Goal: Check status: Check status

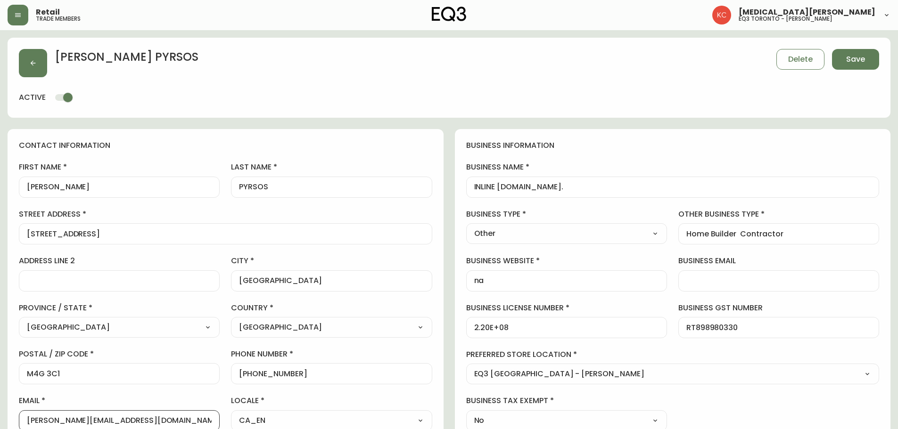
select select "ON"
select select "CA"
select select "CA_EN"
select select "Other"
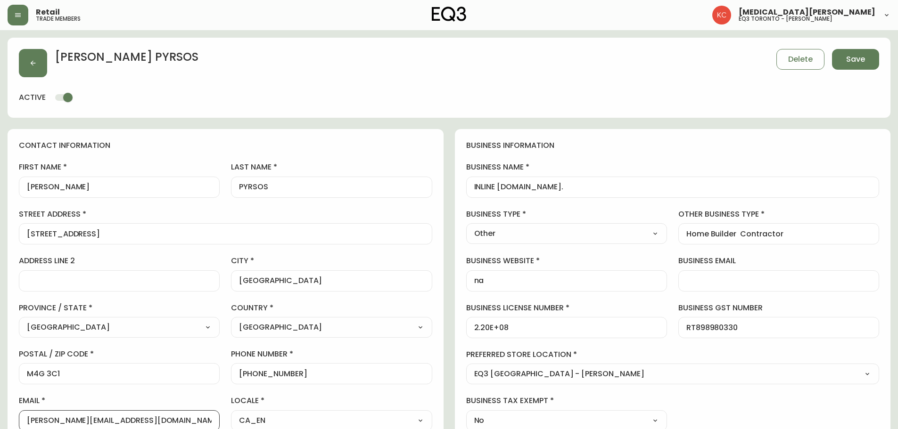
select select "cjw10z96s008u6gs0ccm7hd19"
select select "false"
click at [15, 19] on button "button" at bounding box center [18, 15] width 21 height 21
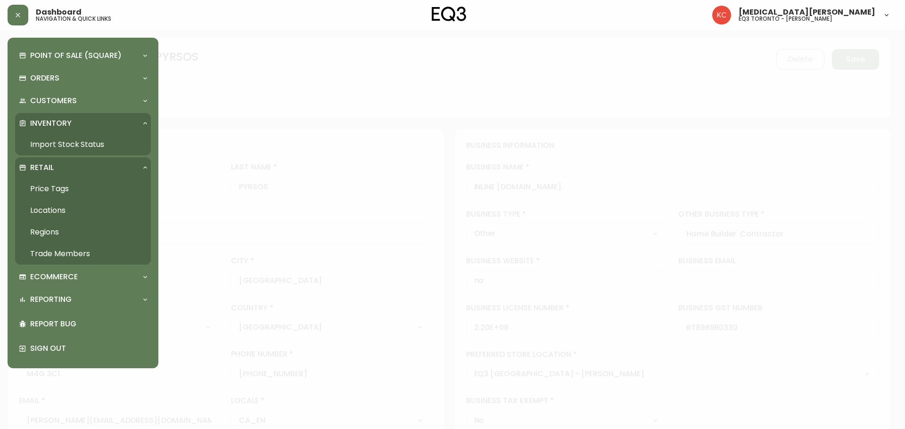
click at [63, 145] on link "Import Stock Status" at bounding box center [83, 145] width 136 height 22
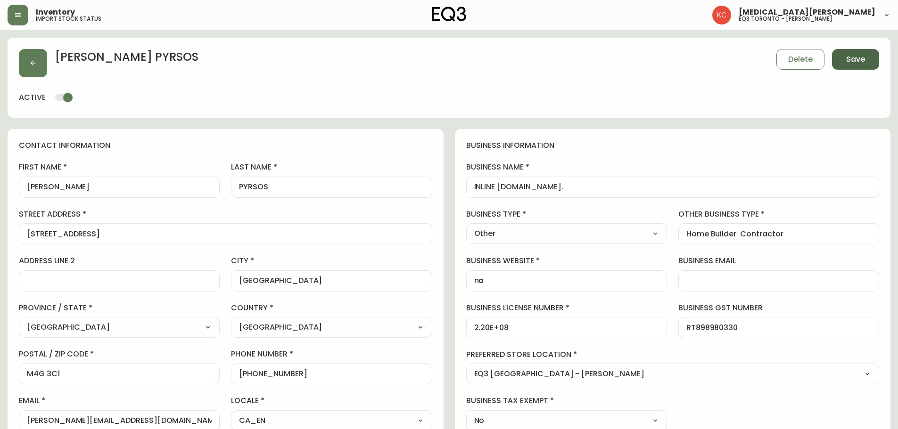
click at [859, 60] on span "Save" at bounding box center [855, 59] width 19 height 10
select select
type input "Other"
select select "Other"
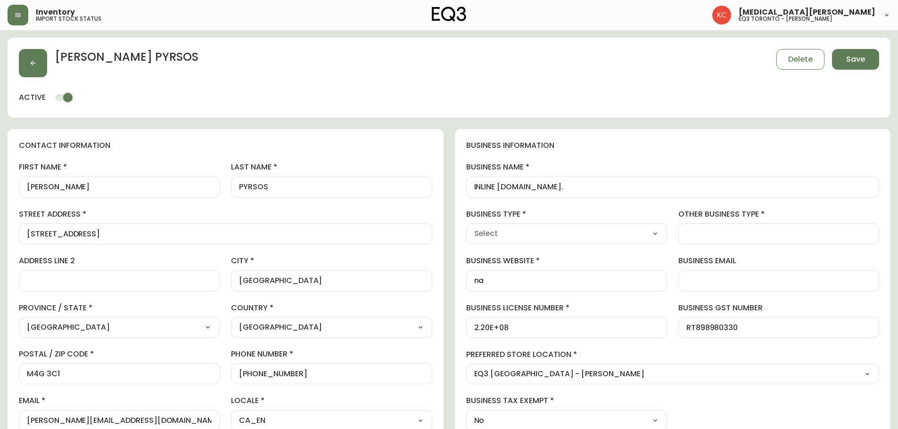
type input "Other"
select select "Other"
type input "Home Builder Contractor"
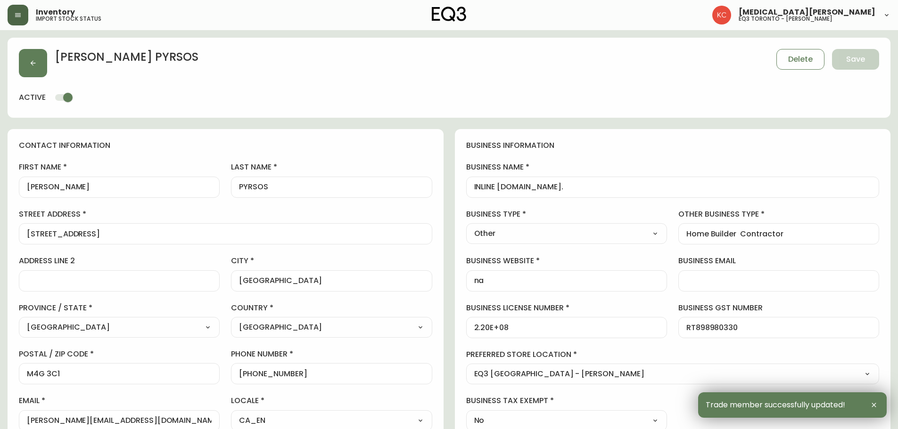
click at [16, 19] on button "button" at bounding box center [18, 15] width 21 height 21
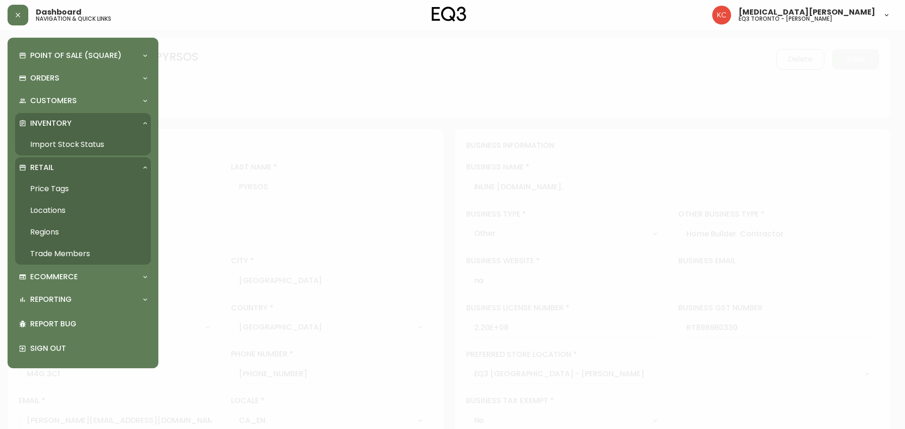
click at [74, 143] on link "Import Stock Status" at bounding box center [83, 145] width 136 height 22
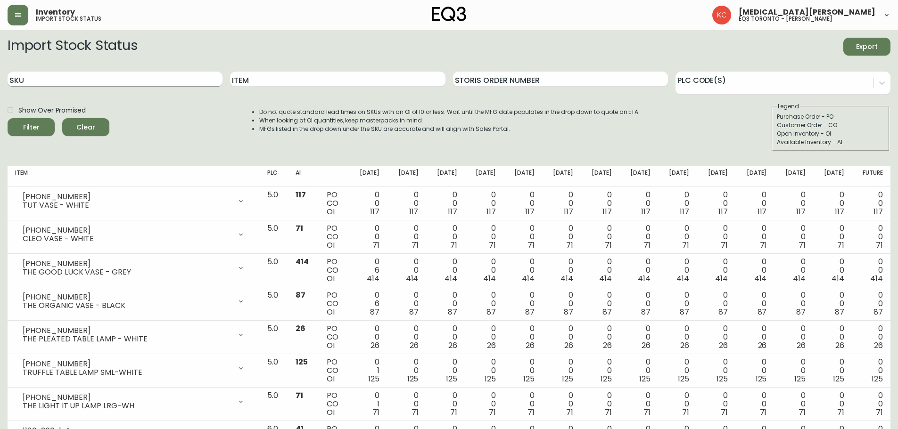
click at [114, 79] on input "SKU" at bounding box center [115, 79] width 215 height 15
paste input "[PHONE_NUMBER]"
click at [8, 118] on button "Filter" at bounding box center [31, 127] width 47 height 18
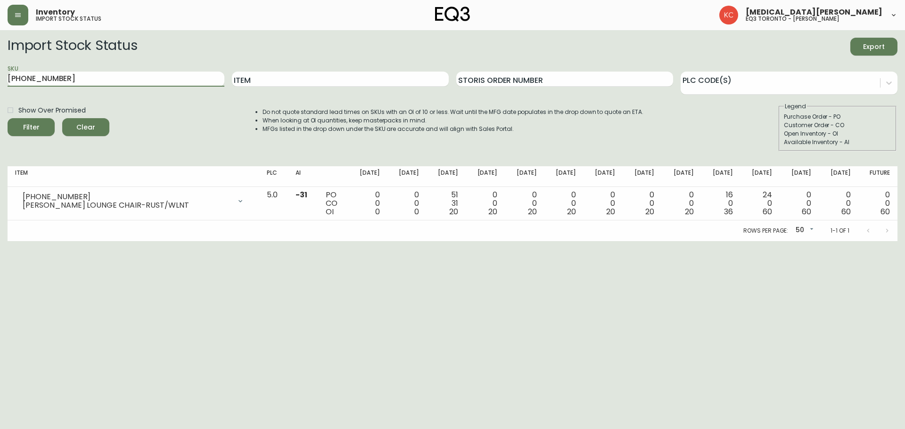
click at [512, 241] on html "Inventory import stock status [MEDICAL_DATA][PERSON_NAME] eq3 toronto - [PERSON…" at bounding box center [452, 120] width 905 height 241
drag, startPoint x: 104, startPoint y: 74, endPoint x: 0, endPoint y: 78, distance: 103.8
click at [0, 78] on main "Import Stock Status Export SKU [PHONE_NUMBER] Item Storis Order Number PLC Code…" at bounding box center [452, 135] width 905 height 211
paste input "4"
click at [8, 118] on button "Filter" at bounding box center [31, 127] width 47 height 18
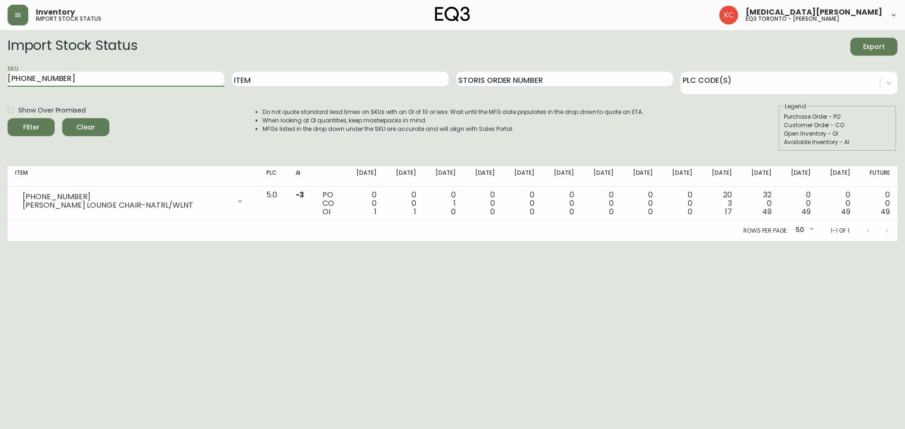
click at [496, 241] on html "Inventory import stock status [MEDICAL_DATA][PERSON_NAME] eq3 toronto - [PERSON…" at bounding box center [452, 120] width 905 height 241
drag, startPoint x: 71, startPoint y: 78, endPoint x: 0, endPoint y: 78, distance: 71.2
click at [0, 78] on main "Import Stock Status Export SKU [PHONE_NUMBER] Item Storis Order Number PLC Code…" at bounding box center [452, 135] width 905 height 211
paste input "3"
click at [8, 118] on button "Filter" at bounding box center [31, 127] width 47 height 18
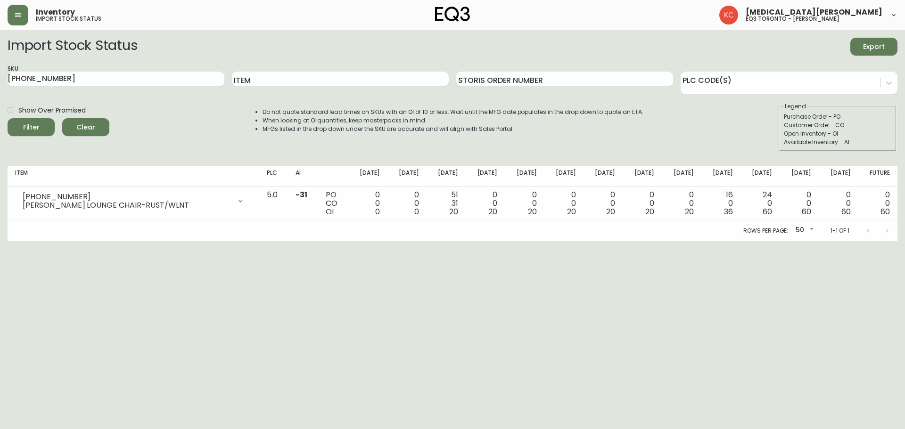
click at [458, 241] on html "Inventory import stock status [MEDICAL_DATA][PERSON_NAME] eq3 toronto - [PERSON…" at bounding box center [452, 120] width 905 height 241
drag, startPoint x: 164, startPoint y: 85, endPoint x: 3, endPoint y: 86, distance: 160.7
click at [0, 87] on main "Import Stock Status Export SKU [PHONE_NUMBER] Item Storis Order Number PLC Code…" at bounding box center [452, 135] width 905 height 211
type input "[PHONE_NUMBER]"
click at [8, 118] on button "Filter" at bounding box center [31, 127] width 47 height 18
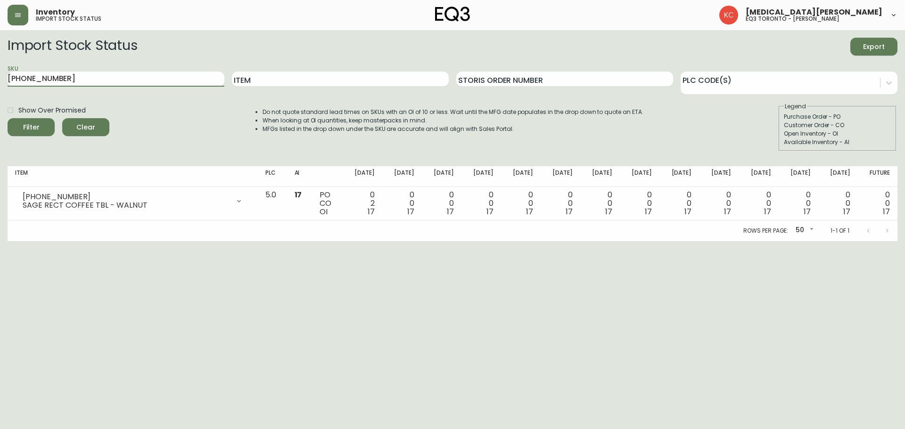
click at [410, 241] on html "Inventory import stock status [MEDICAL_DATA][PERSON_NAME] eq3 toronto - [PERSON…" at bounding box center [452, 120] width 905 height 241
click at [512, 241] on html "Inventory import stock status [MEDICAL_DATA][PERSON_NAME] eq3 toronto - [PERSON…" at bounding box center [452, 120] width 905 height 241
